Goal: Information Seeking & Learning: Understand process/instructions

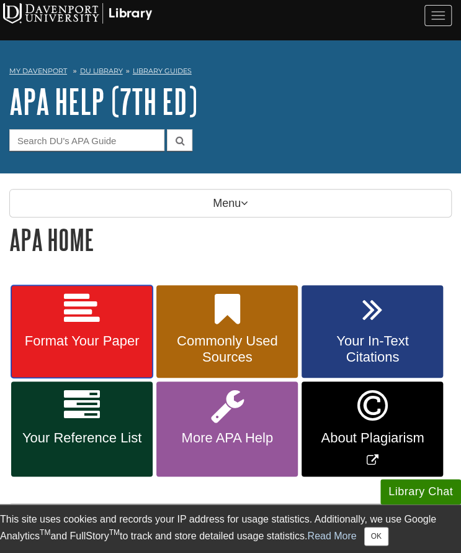
click at [65, 333] on span "Format Your Paper" at bounding box center [81, 341] width 123 height 16
click at [109, 351] on link "Format Your Paper" at bounding box center [82, 331] width 142 height 93
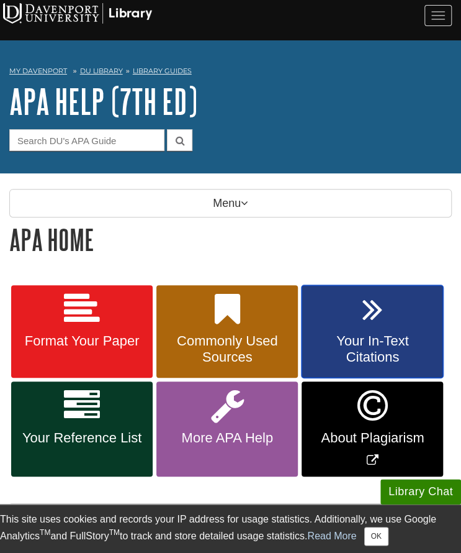
click at [376, 328] on link "Your In-Text Citations" at bounding box center [373, 331] width 142 height 93
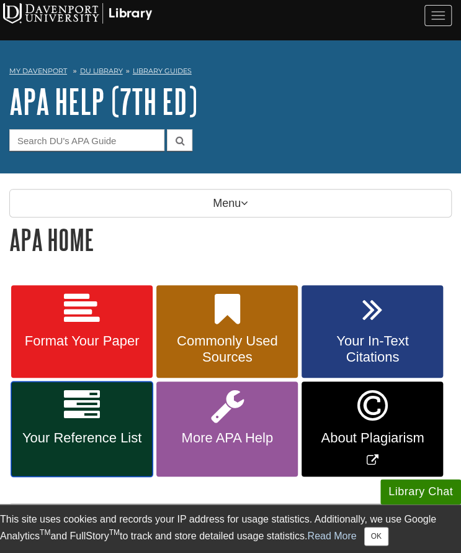
click at [97, 397] on icon at bounding box center [82, 405] width 36 height 36
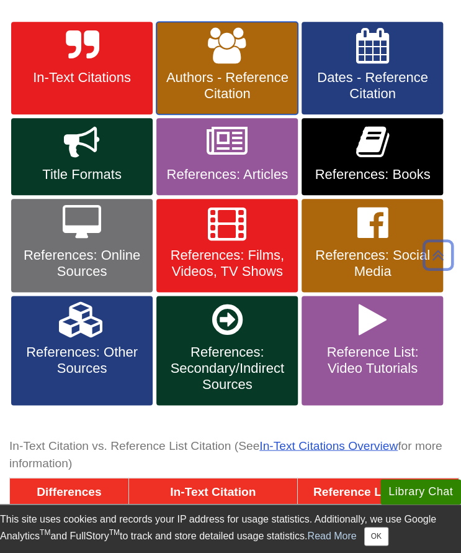
scroll to position [266, 0]
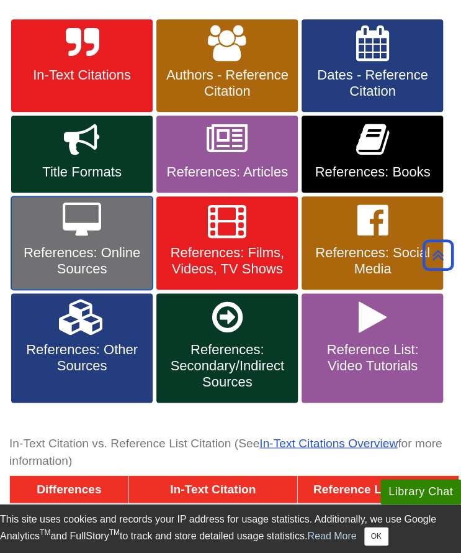
click at [87, 257] on span "References: Online Sources" at bounding box center [81, 261] width 123 height 32
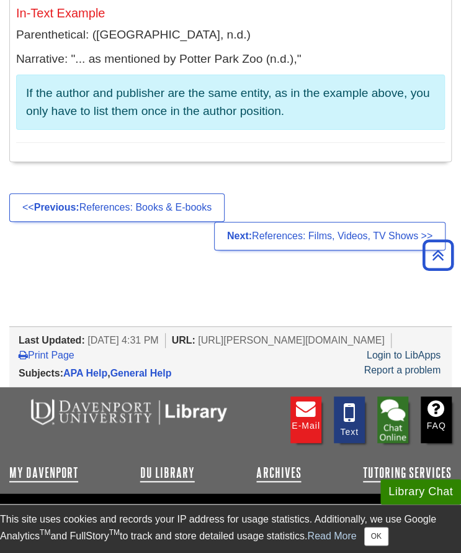
scroll to position [12455, 0]
